Goal: Task Accomplishment & Management: Use online tool/utility

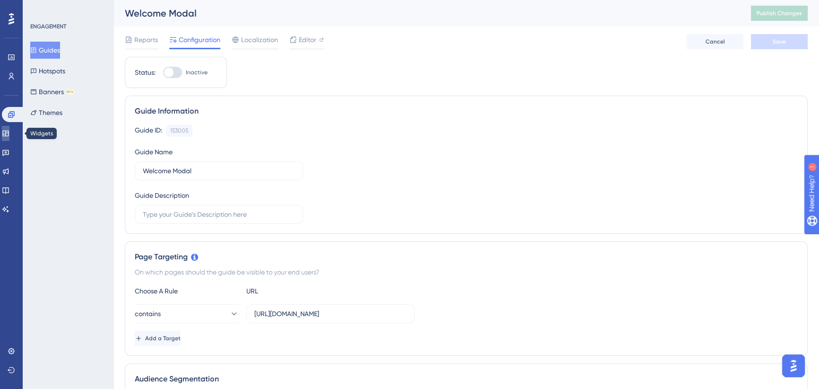
drag, startPoint x: 11, startPoint y: 135, endPoint x: 167, endPoint y: 62, distance: 172.0
click at [9, 135] on icon at bounding box center [5, 134] width 6 height 6
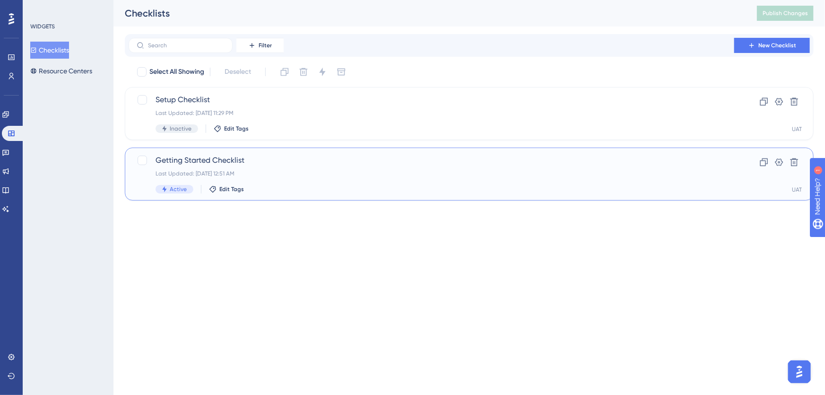
click at [262, 166] on span "Getting Started Checklist" at bounding box center [432, 160] width 552 height 11
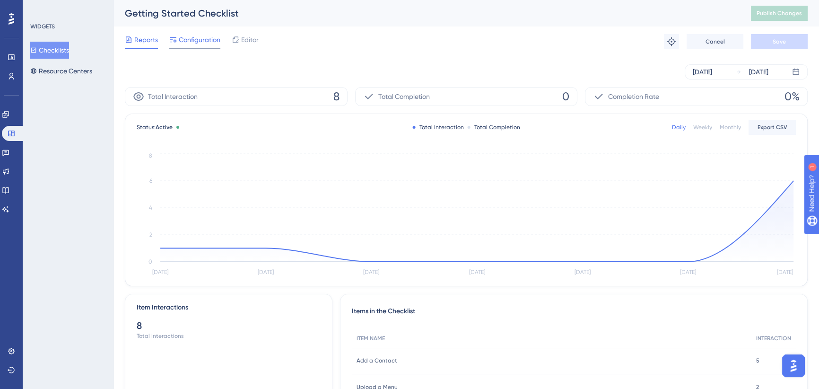
click at [200, 38] on span "Configuration" at bounding box center [200, 39] width 42 height 11
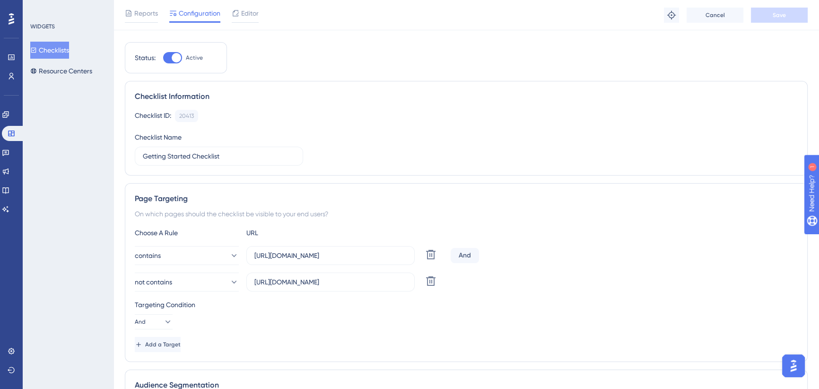
scroll to position [172, 0]
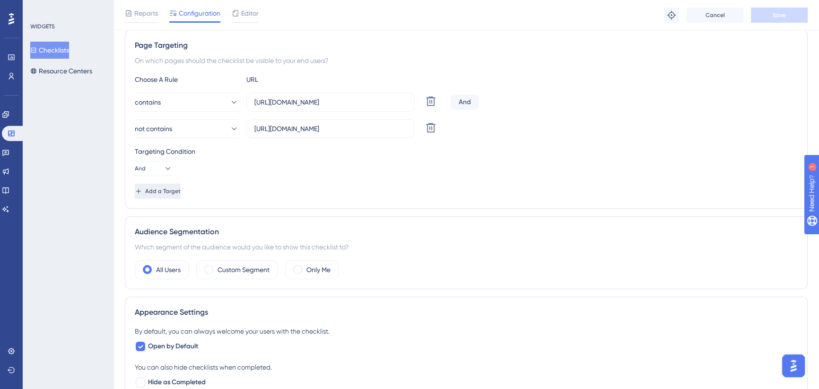
click at [162, 196] on button "Add a Target" at bounding box center [158, 191] width 46 height 15
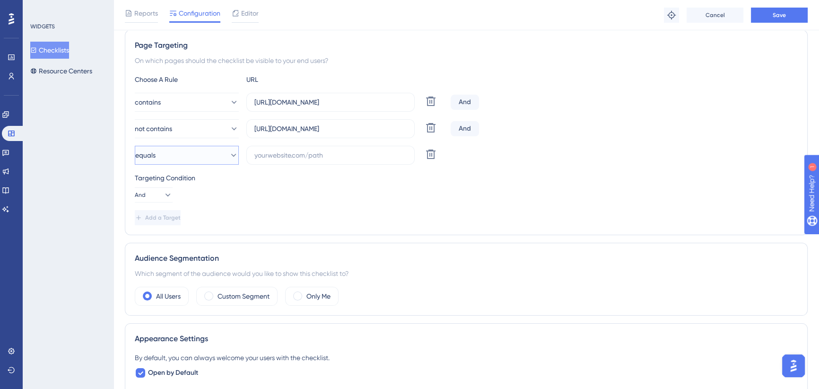
click at [190, 154] on button "equals" at bounding box center [187, 155] width 104 height 19
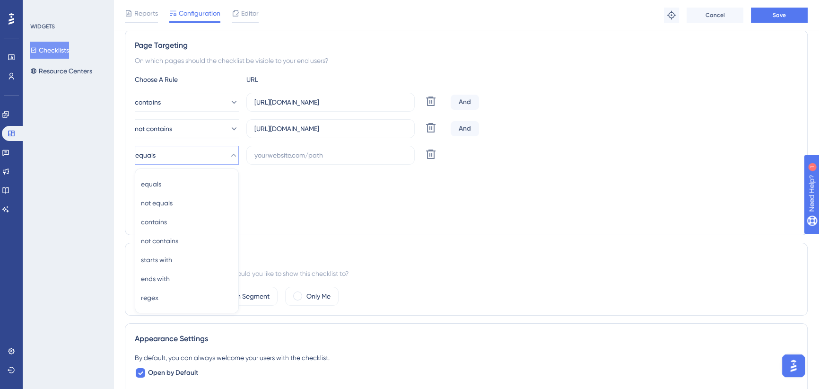
click at [190, 154] on button "equals" at bounding box center [187, 155] width 104 height 19
click at [430, 149] on icon at bounding box center [430, 153] width 9 height 9
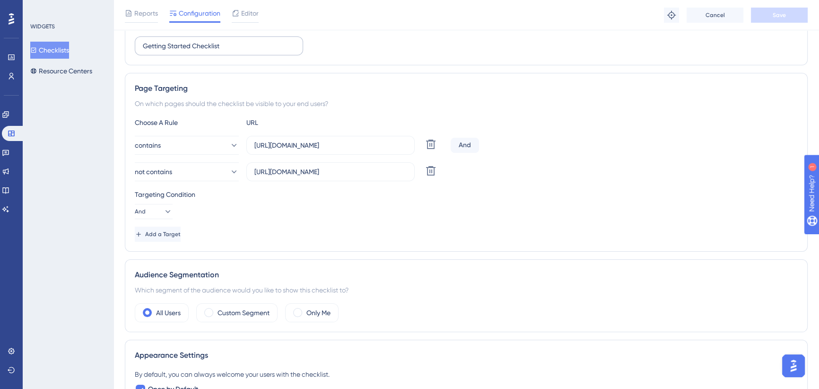
scroll to position [0, 0]
